Goal: Task Accomplishment & Management: Complete application form

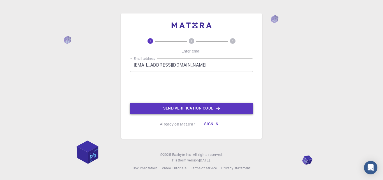
click at [176, 109] on button "Send verification code" at bounding box center [191, 107] width 123 height 11
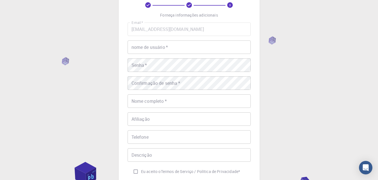
scroll to position [22, 0]
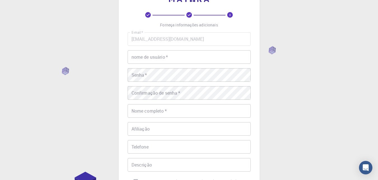
click at [160, 62] on input "nome de usuário   *" at bounding box center [189, 56] width 123 height 13
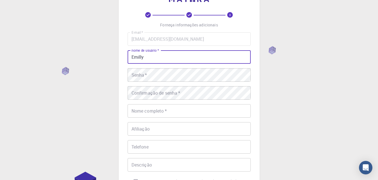
type input "Emilly"
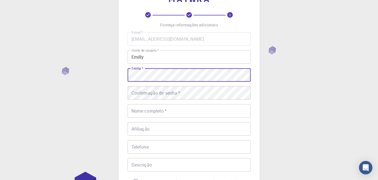
click at [158, 95] on div "Confirmação de senha   * Confirmação de senha   *" at bounding box center [189, 92] width 123 height 13
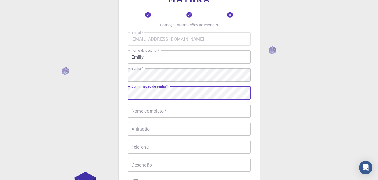
click at [158, 109] on div "Nome completo   * Nome completo   *" at bounding box center [189, 110] width 123 height 13
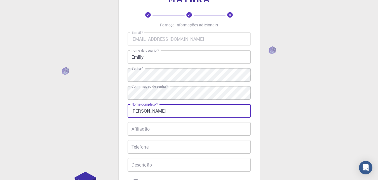
scroll to position [78, 0]
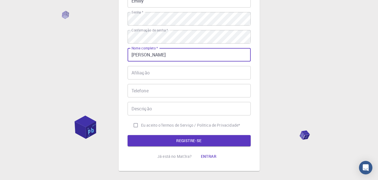
type input "[PERSON_NAME]"
click at [137, 125] on input "Eu aceito o Termos de Serviço / Política de Privacidade *" at bounding box center [136, 125] width 11 height 11
checkbox input "true"
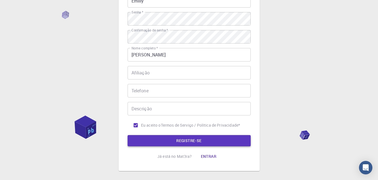
click at [142, 137] on button "REGISTRE-SE" at bounding box center [189, 140] width 123 height 11
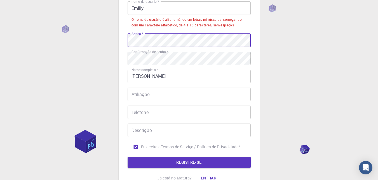
scroll to position [50, 0]
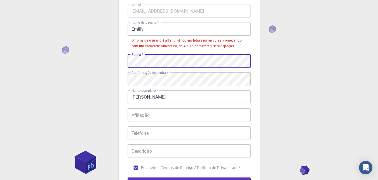
click at [145, 29] on input "Emilly" at bounding box center [189, 28] width 123 height 13
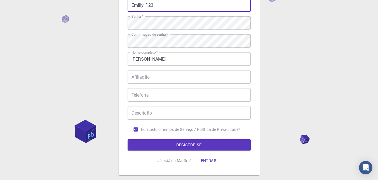
scroll to position [106, 0]
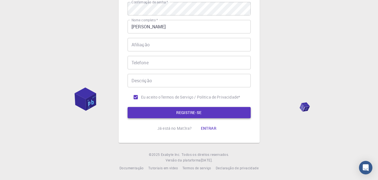
click at [146, 108] on button "REGISTRE-SE" at bounding box center [189, 112] width 123 height 11
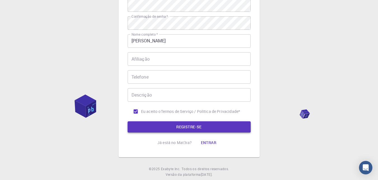
scroll to position [120, 0]
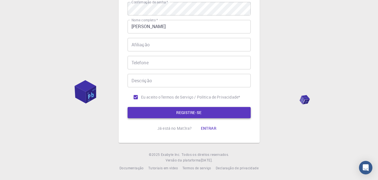
click at [199, 113] on font "REGISTRE-SE" at bounding box center [188, 111] width 25 height 5
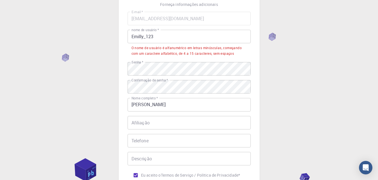
scroll to position [0, 0]
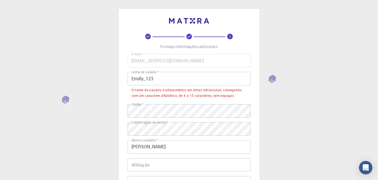
click at [147, 78] on input "Emilly_123" at bounding box center [189, 78] width 123 height 13
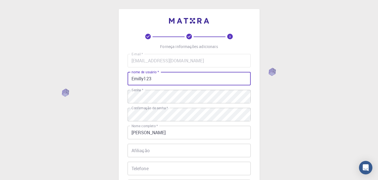
scroll to position [106, 0]
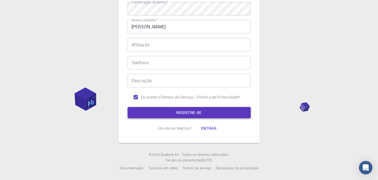
click at [150, 108] on button "REGISTRE-SE" at bounding box center [189, 112] width 123 height 11
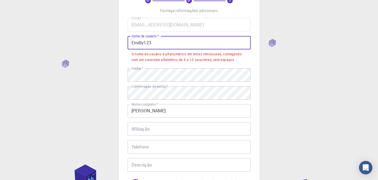
click at [133, 42] on input "Emilly123" at bounding box center [189, 42] width 123 height 13
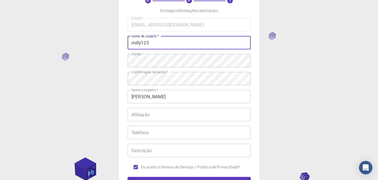
type input "emilly123"
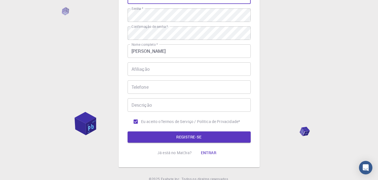
scroll to position [106, 0]
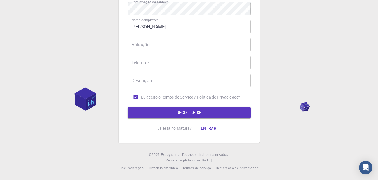
click at [143, 110] on button "REGISTRE-SE" at bounding box center [189, 112] width 123 height 11
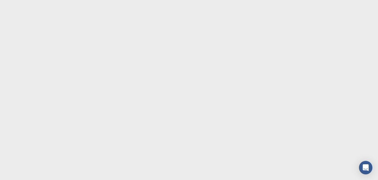
scroll to position [0, 0]
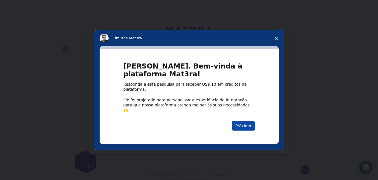
click at [243, 123] on font "Próximo" at bounding box center [244, 125] width 16 height 4
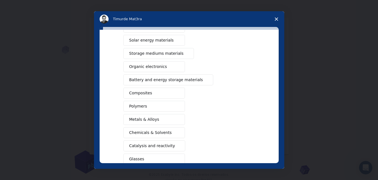
scroll to position [56, 0]
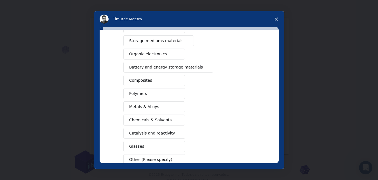
click at [175, 120] on span "Mensageiro de intercomunicação" at bounding box center [177, 120] width 4 height 4
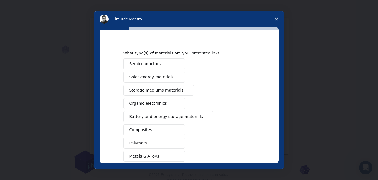
scroll to position [91, 0]
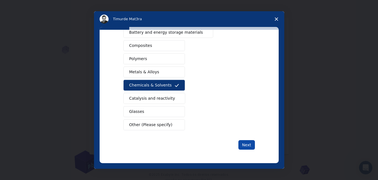
click at [251, 145] on button "Next" at bounding box center [247, 145] width 17 height 10
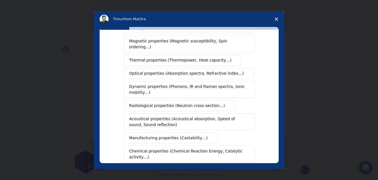
scroll to position [84, 0]
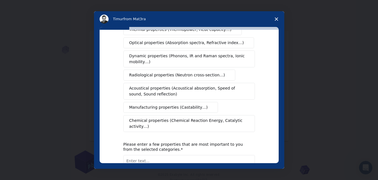
click at [198, 117] on span "Chemical properties (Chemical Reaction Energy, Catalytic activity…)" at bounding box center [187, 123] width 116 height 12
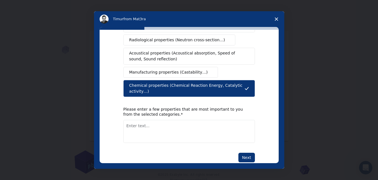
scroll to position [120, 0]
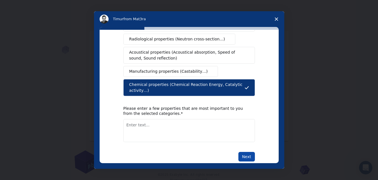
click at [244, 152] on button "Next" at bounding box center [247, 157] width 17 height 10
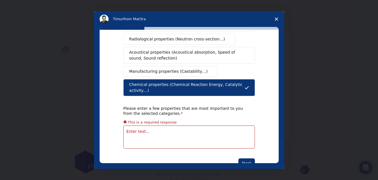
click at [278, 19] on icon "Close survey" at bounding box center [276, 18] width 3 height 3
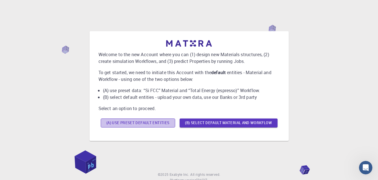
click at [172, 124] on button "(A) Use preset default entities" at bounding box center [138, 122] width 74 height 9
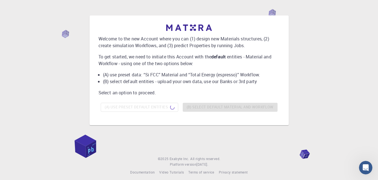
scroll to position [20, 0]
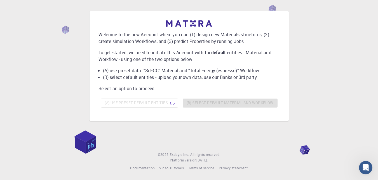
click at [234, 106] on div "(A) Use preset default entities (B) Select default material and workflow" at bounding box center [189, 102] width 181 height 13
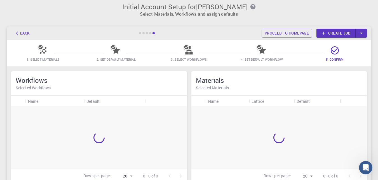
scroll to position [0, 0]
